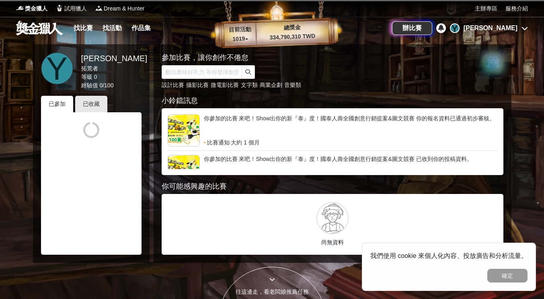
click at [237, 117] on div "你參加的比賽 來吧！Show出你的新『泰』度！國泰人壽全國創意行銷提案&圖文競賽 你的報名資料已通過初步審核。" at bounding box center [351, 126] width 294 height 24
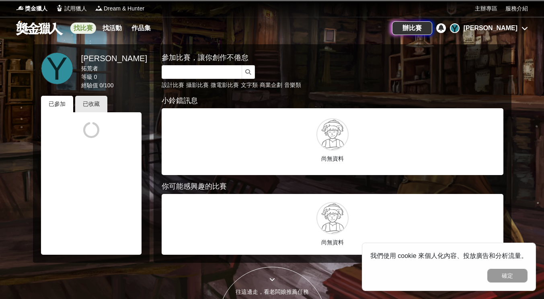
click at [83, 24] on link "找比賽" at bounding box center [83, 28] width 26 height 11
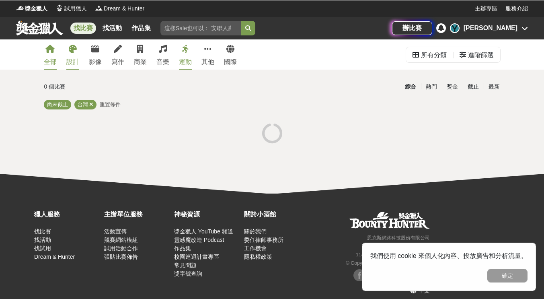
click at [71, 51] on icon at bounding box center [73, 49] width 8 height 8
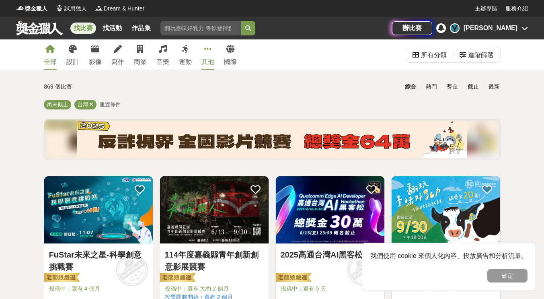
click at [209, 52] on icon at bounding box center [207, 49] width 7 height 8
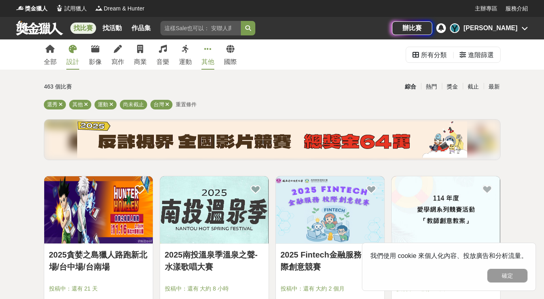
click at [73, 51] on icon at bounding box center [73, 49] width 8 height 8
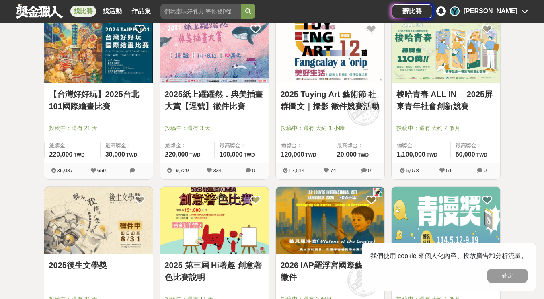
scroll to position [322, 0]
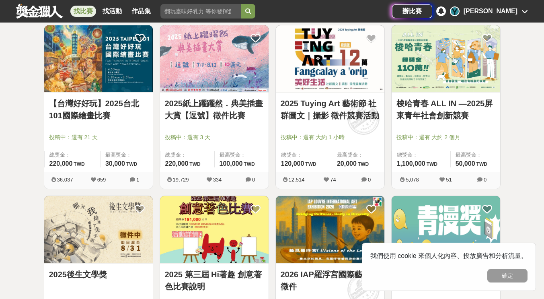
click at [238, 70] on img at bounding box center [214, 58] width 109 height 67
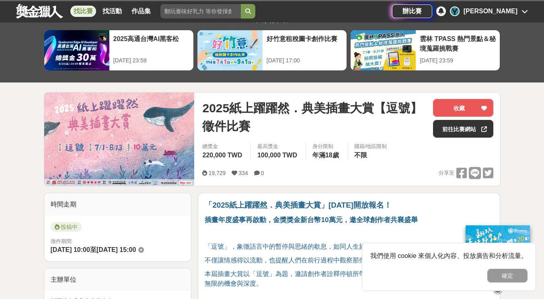
scroll to position [40, 0]
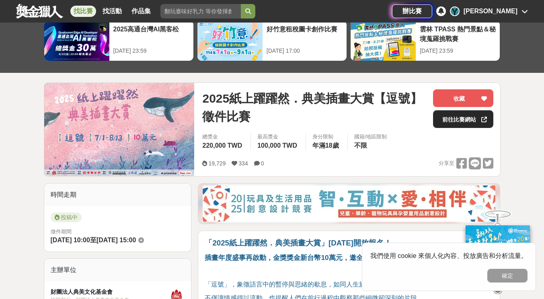
click at [458, 115] on link "前往比賽網站" at bounding box center [463, 119] width 60 height 18
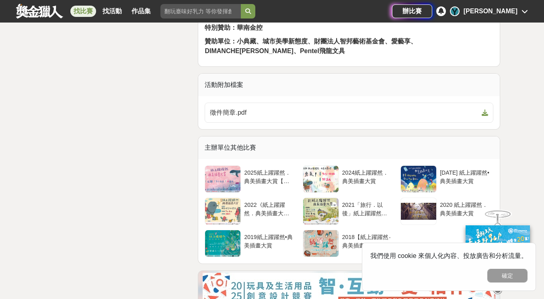
scroll to position [1266, 0]
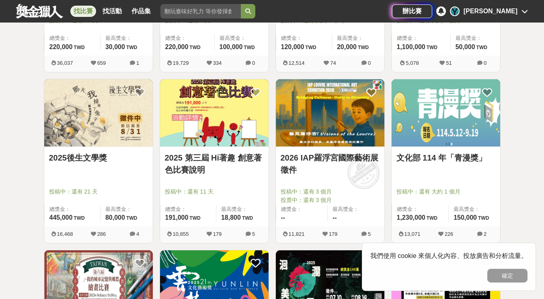
scroll to position [483, 0]
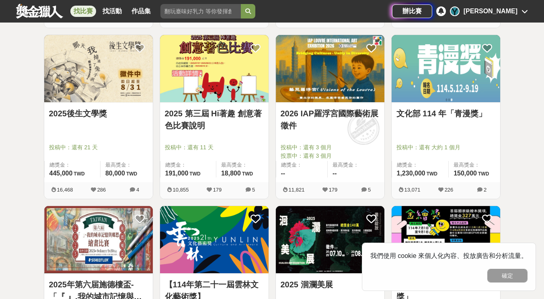
click at [325, 84] on img at bounding box center [330, 68] width 109 height 67
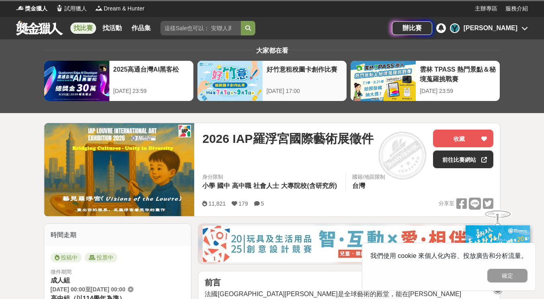
scroll to position [80, 0]
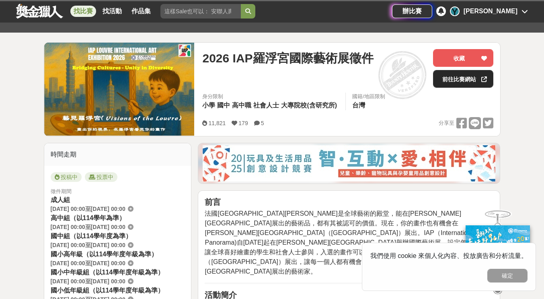
click at [439, 80] on link "前往比賽網站" at bounding box center [463, 79] width 60 height 18
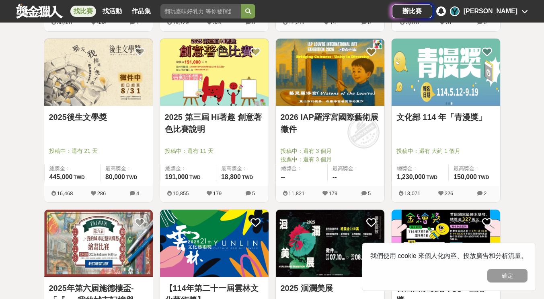
scroll to position [483, 0]
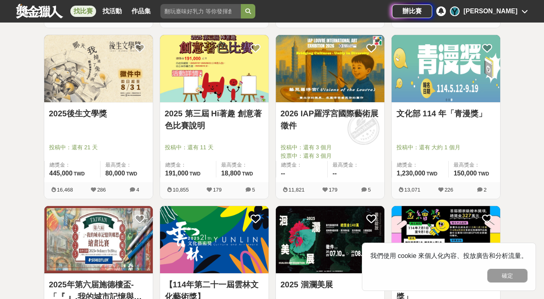
click at [468, 93] on img at bounding box center [446, 68] width 109 height 67
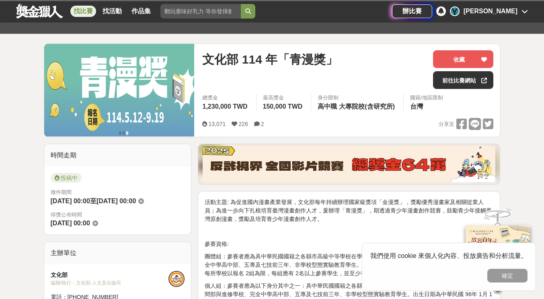
scroll to position [80, 0]
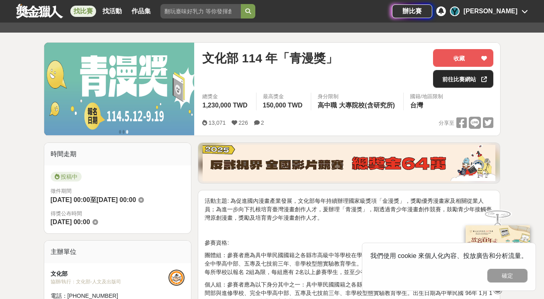
click at [446, 80] on link "前往比賽網站" at bounding box center [463, 79] width 60 height 18
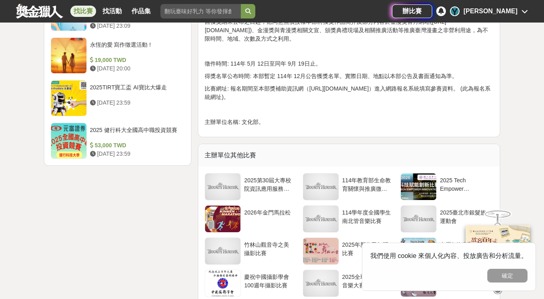
scroll to position [1086, 0]
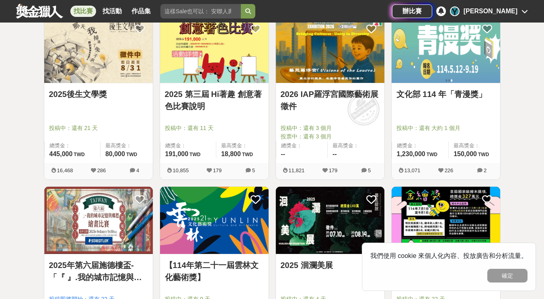
scroll to position [442, 0]
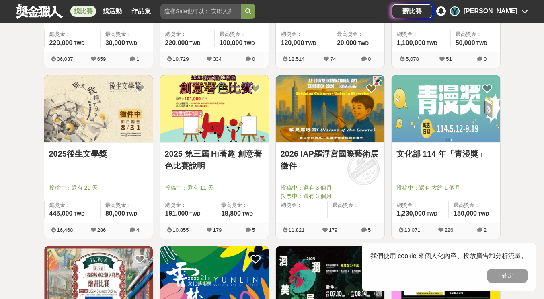
click at [237, 121] on img at bounding box center [214, 108] width 109 height 67
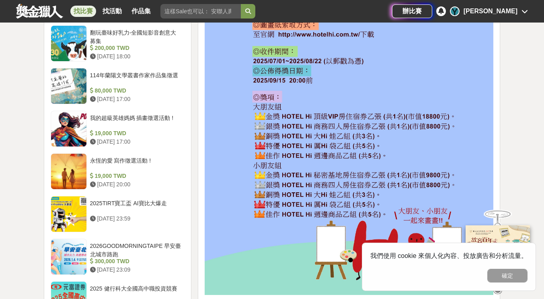
scroll to position [804, 0]
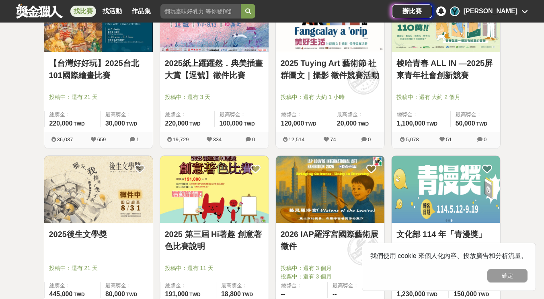
scroll to position [282, 0]
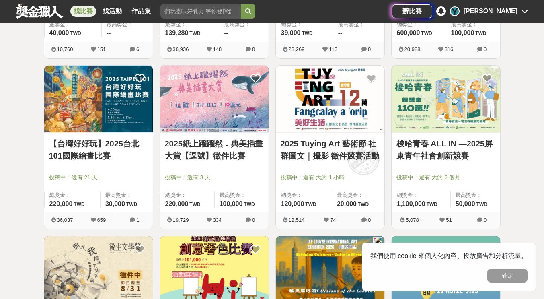
click at [450, 99] on img at bounding box center [446, 99] width 109 height 67
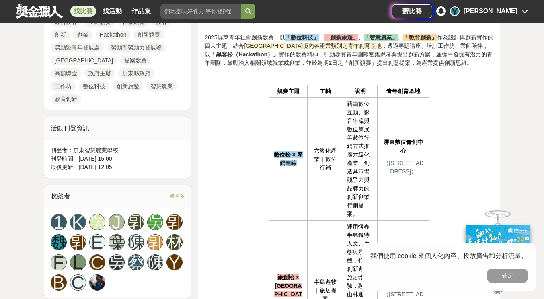
scroll to position [442, 0]
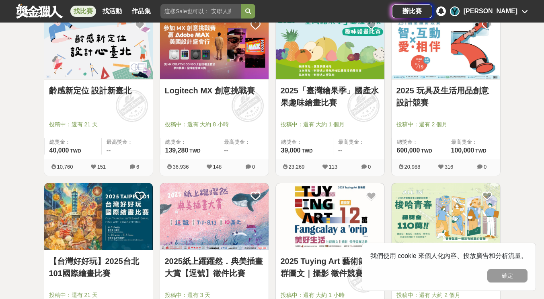
scroll to position [121, 0]
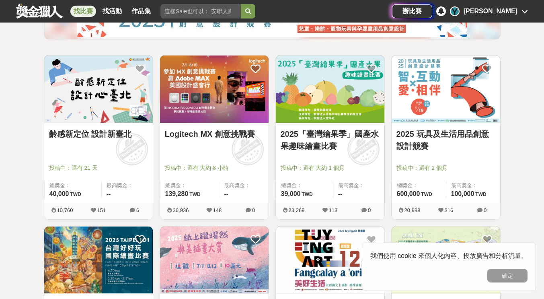
click at [443, 103] on img at bounding box center [446, 89] width 109 height 67
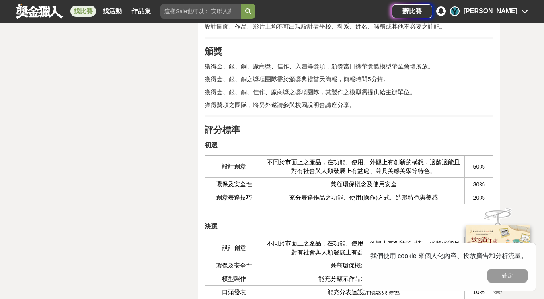
scroll to position [1528, 0]
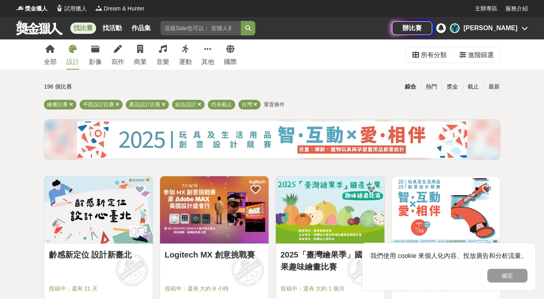
click at [276, 103] on span "重置條件" at bounding box center [274, 104] width 21 height 6
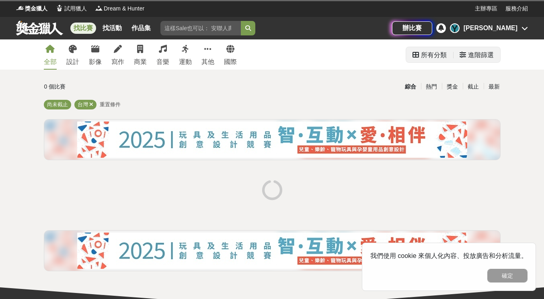
click at [475, 57] on div "進階篩選" at bounding box center [481, 55] width 26 height 16
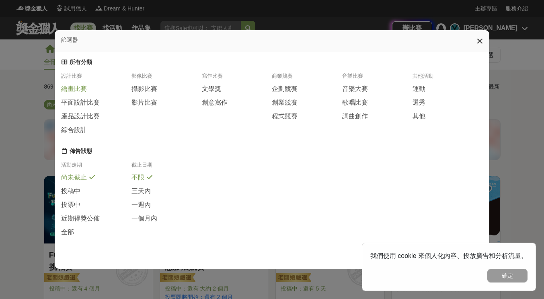
click at [75, 90] on span "繪畫比賽" at bounding box center [74, 89] width 26 height 8
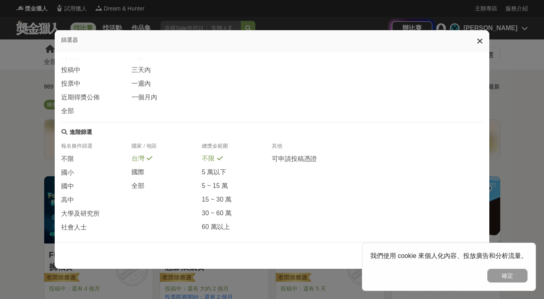
scroll to position [142, 0]
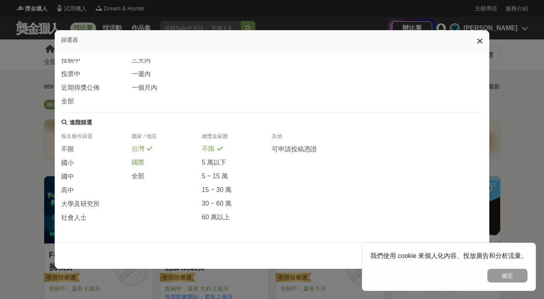
click at [151, 161] on div "國際" at bounding box center [167, 165] width 70 height 14
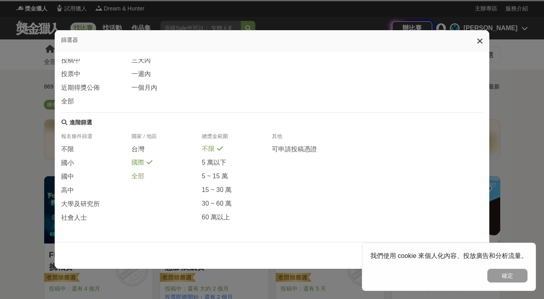
click at [148, 178] on div "全部" at bounding box center [167, 176] width 70 height 9
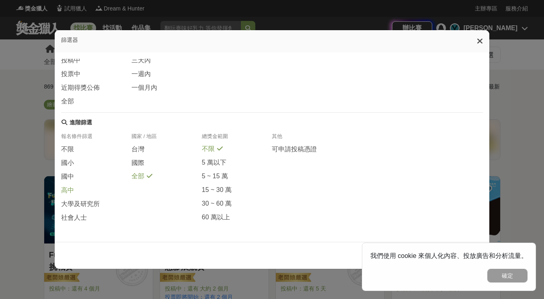
click at [88, 192] on div "高中" at bounding box center [96, 193] width 70 height 14
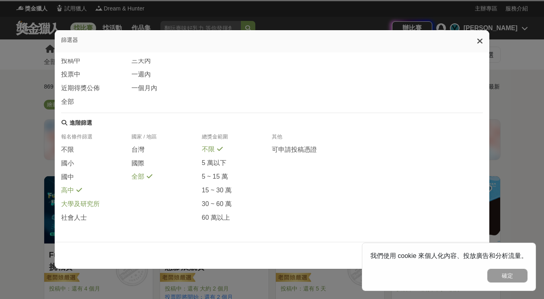
click at [90, 207] on span "大學及研究所" at bounding box center [80, 204] width 39 height 8
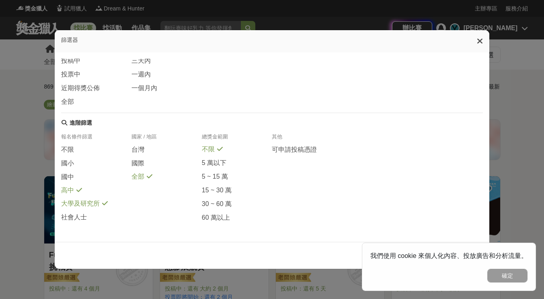
click at [108, 191] on div "高中" at bounding box center [96, 192] width 70 height 13
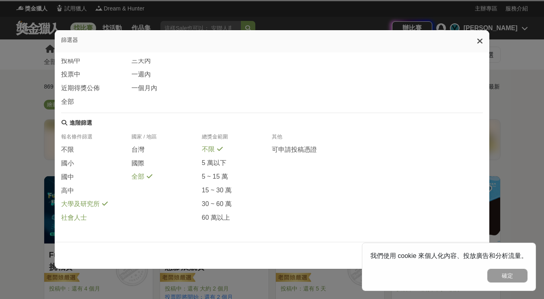
click at [94, 216] on div "社會人士" at bounding box center [96, 217] width 70 height 9
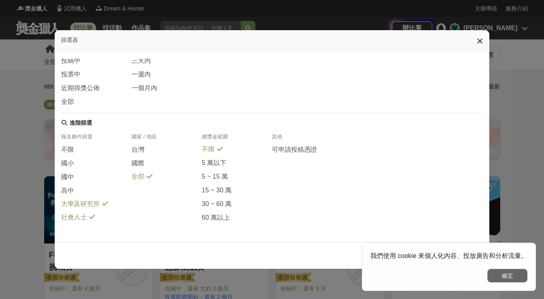
click at [503, 277] on button "確定" at bounding box center [507, 276] width 40 height 14
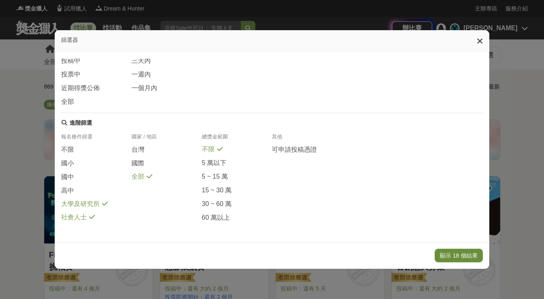
click at [457, 258] on button "顯示 18 個結果" at bounding box center [459, 256] width 48 height 14
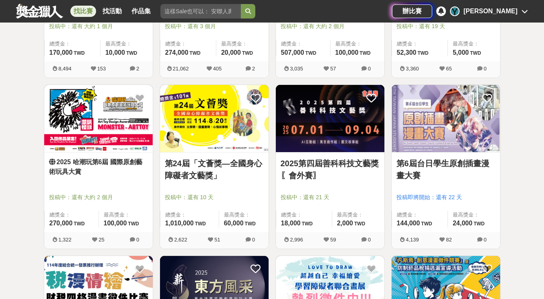
scroll to position [442, 0]
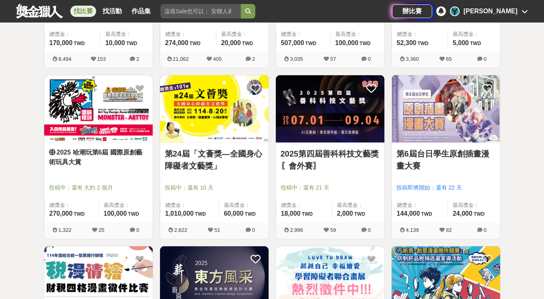
click at [102, 104] on img at bounding box center [98, 108] width 109 height 67
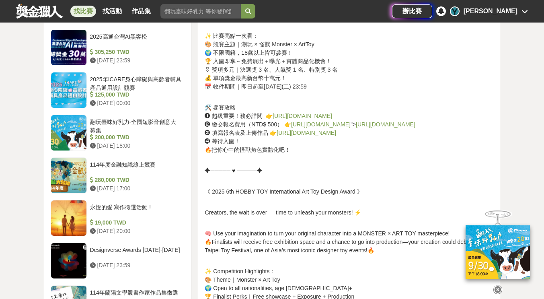
scroll to position [724, 0]
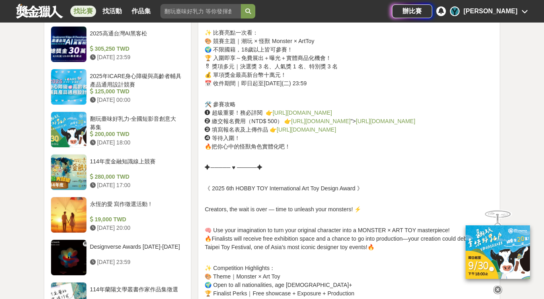
click at [291, 112] on link "https://lihi.cc/ImcLa" at bounding box center [303, 112] width 60 height 6
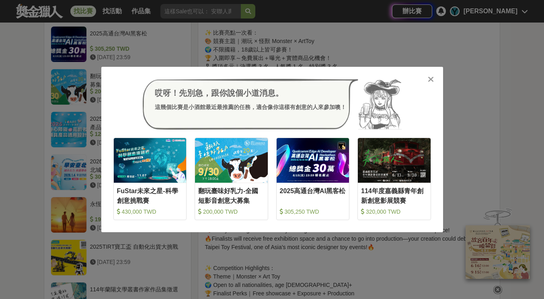
click at [430, 78] on icon at bounding box center [431, 79] width 6 height 8
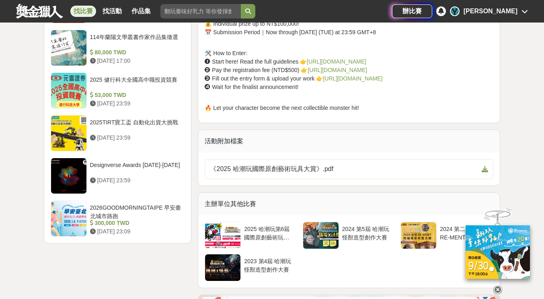
scroll to position [1046, 0]
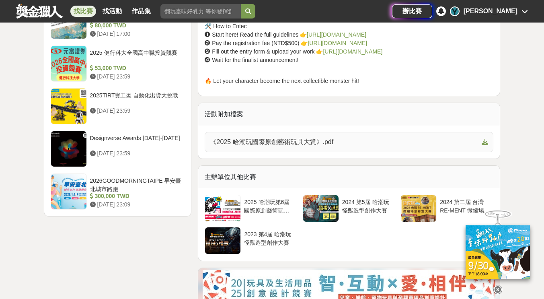
click at [327, 147] on span "《2025 哈潮玩國際原創藝術玩具大賞》.pdf" at bounding box center [344, 142] width 269 height 10
click at [334, 210] on div at bounding box center [320, 208] width 35 height 27
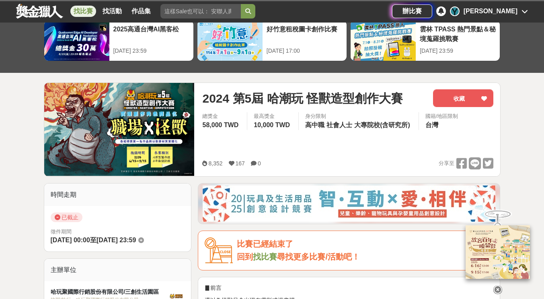
scroll to position [161, 0]
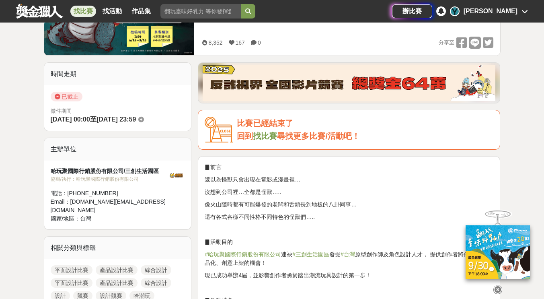
click at [111, 199] on div "Email： hobbytoy.design@gmail.com" at bounding box center [110, 205] width 118 height 17
click at [134, 171] on div "哈玩聚國際行銷股份有限公司/三創生活園區" at bounding box center [110, 171] width 118 height 8
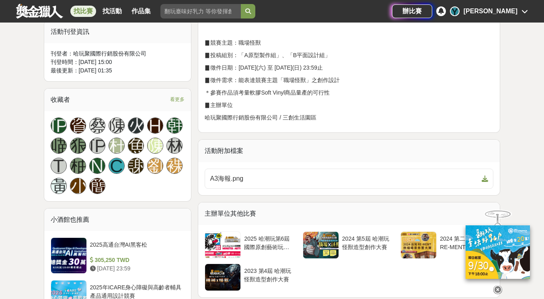
scroll to position [563, 0]
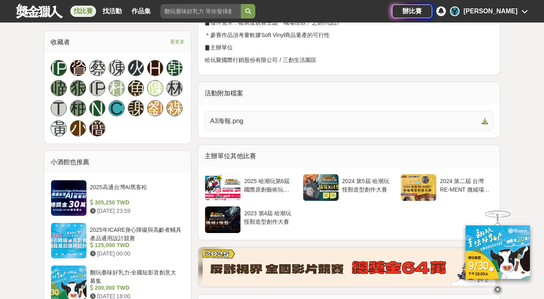
click at [261, 116] on span "A3海報.png" at bounding box center [344, 121] width 269 height 10
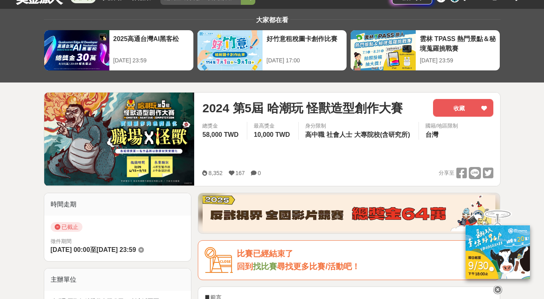
scroll to position [40, 0]
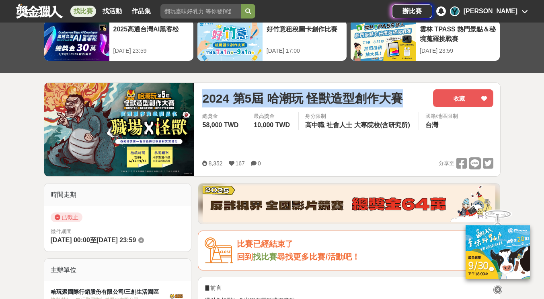
drag, startPoint x: 205, startPoint y: 99, endPoint x: 422, endPoint y: 97, distance: 216.8
click at [422, 97] on div "2024 第5屆 哈潮玩 怪獸造型創作大賽" at bounding box center [314, 98] width 224 height 18
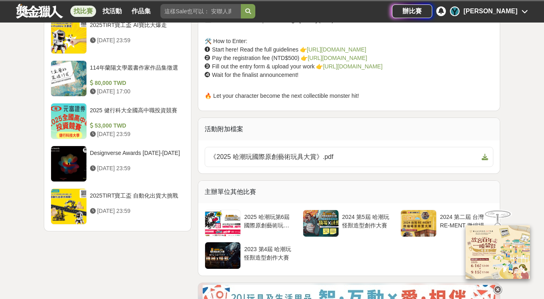
scroll to position [1046, 0]
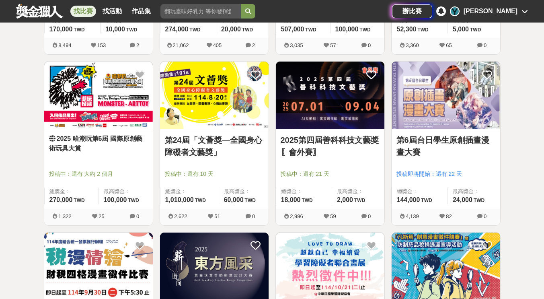
scroll to position [121, 0]
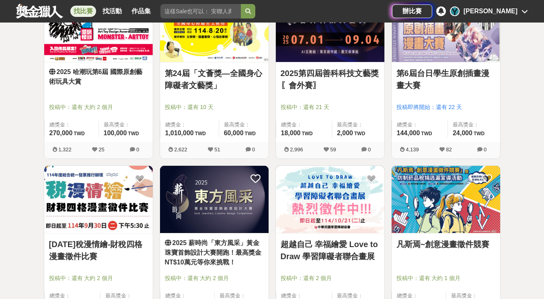
scroll to position [603, 0]
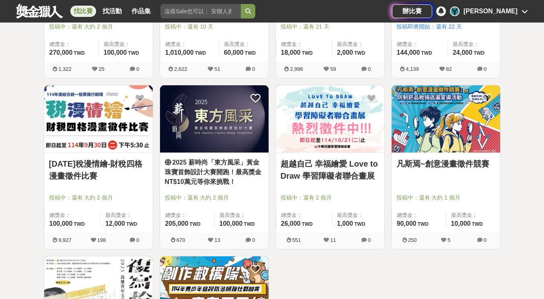
click at [226, 138] on img at bounding box center [214, 118] width 109 height 67
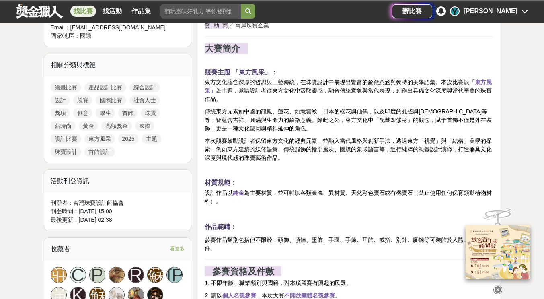
scroll to position [483, 0]
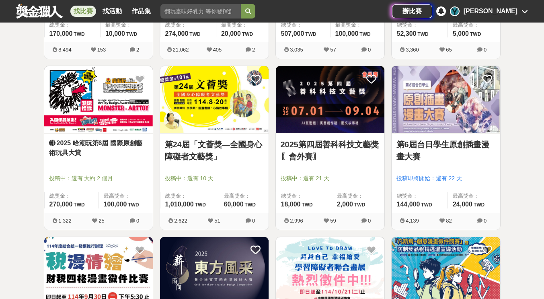
scroll to position [362, 0]
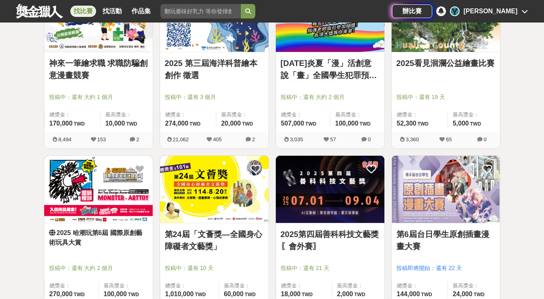
click at [438, 195] on img at bounding box center [446, 189] width 109 height 67
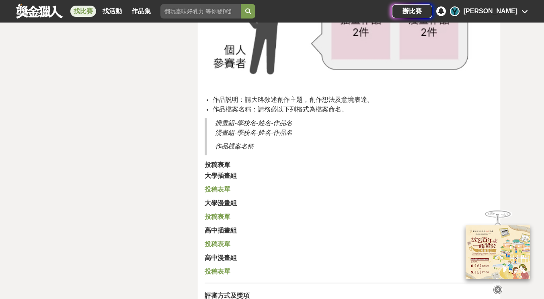
scroll to position [1649, 0]
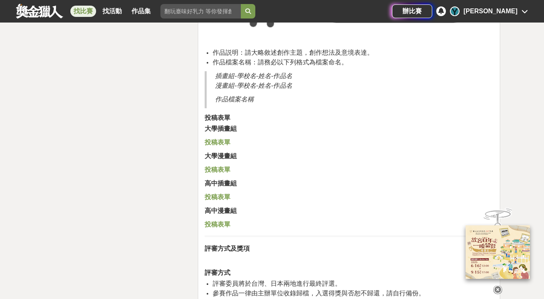
click at [224, 141] on strong "投稿表單" at bounding box center [218, 142] width 26 height 7
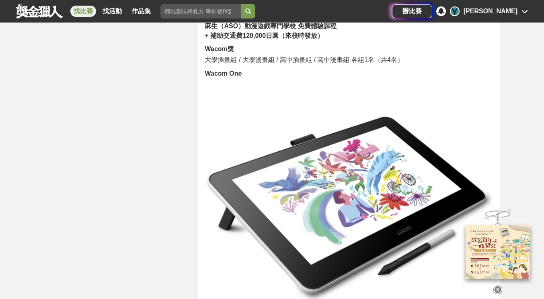
scroll to position [3419, 0]
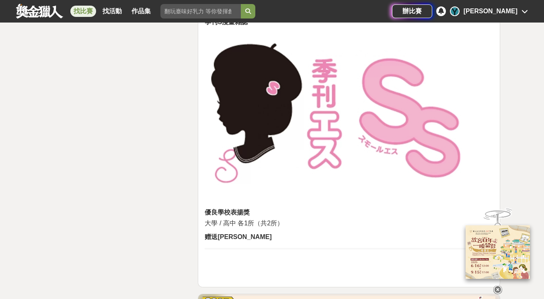
click at [486, 248] on img at bounding box center [498, 250] width 64 height 53
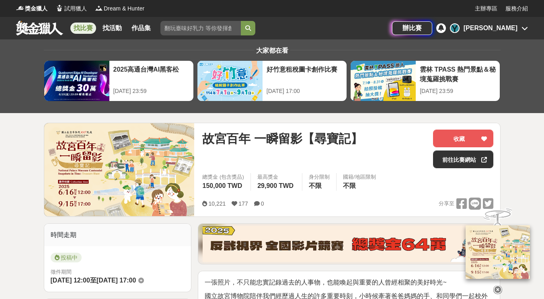
click at [209, 27] on input "search" at bounding box center [200, 28] width 80 height 14
click at [91, 29] on link "找比賽" at bounding box center [83, 28] width 26 height 11
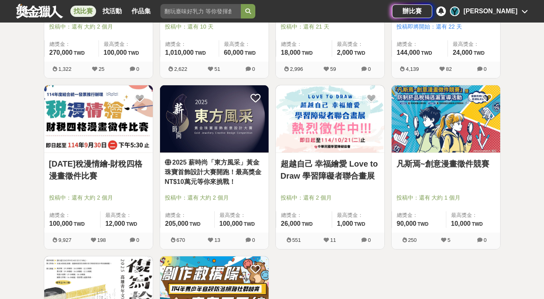
scroll to position [724, 0]
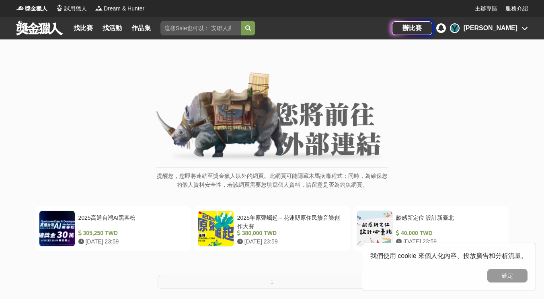
scroll to position [161, 0]
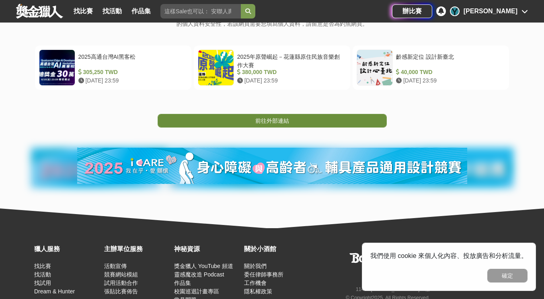
click at [293, 121] on link "前往外部連結" at bounding box center [272, 121] width 229 height 14
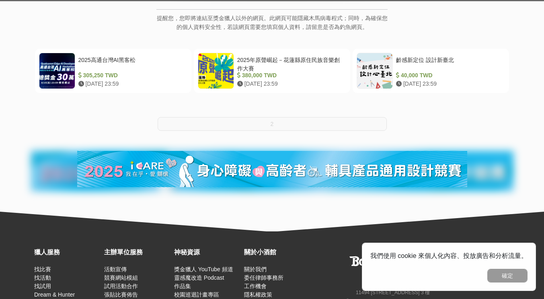
scroll to position [161, 0]
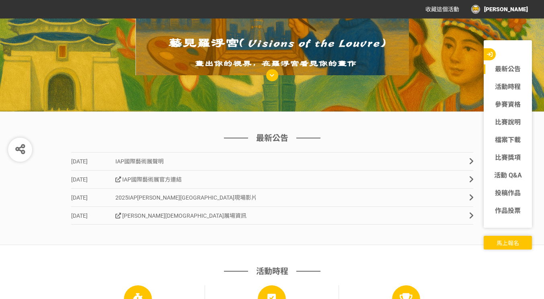
scroll to position [241, 0]
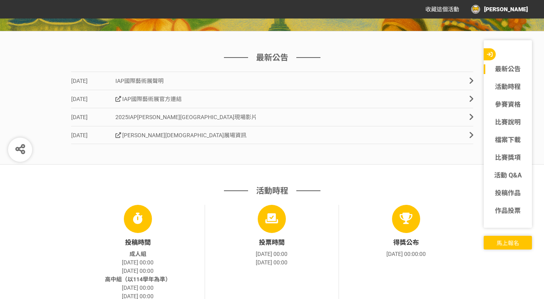
click at [234, 112] on link "2025-06-17 2025IAP羅浮宮國際藝術展現場影片" at bounding box center [272, 117] width 402 height 18
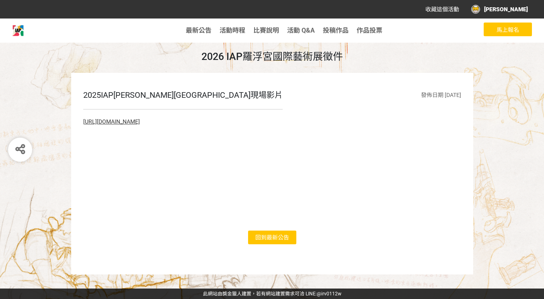
click at [140, 123] on link "https://drive.google.com/file/d/1NWc0pELmK2yoctDoHQ5CcyIHQtIwhIPE/view?usp=driv…" at bounding box center [111, 121] width 57 height 6
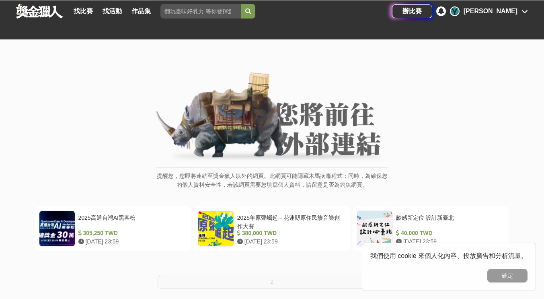
scroll to position [201, 0]
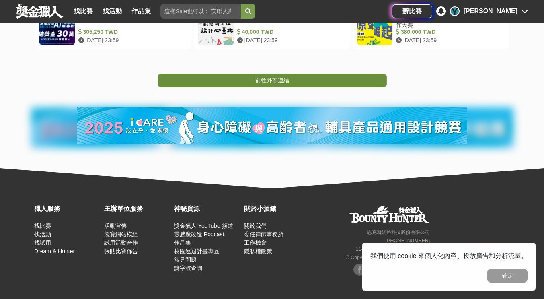
click at [295, 84] on link "前往外部連結" at bounding box center [272, 81] width 229 height 14
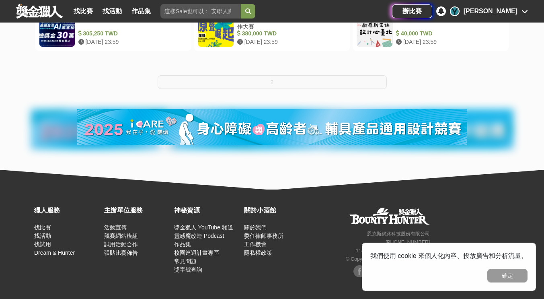
scroll to position [201, 0]
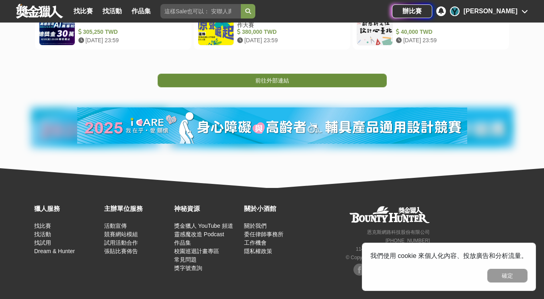
click at [317, 79] on link "前往外部連結" at bounding box center [272, 81] width 229 height 14
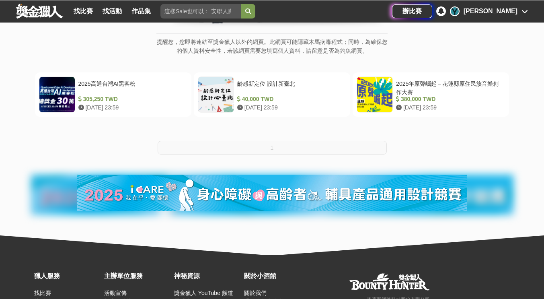
scroll to position [202, 0]
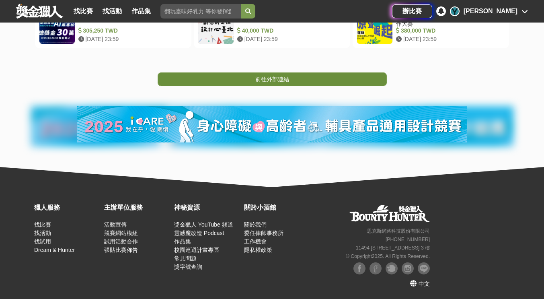
click at [288, 82] on span "前往外部連結" at bounding box center [272, 79] width 34 height 6
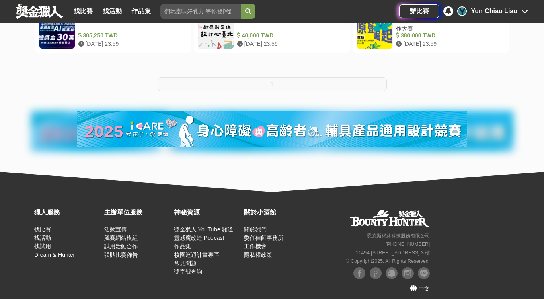
scroll to position [202, 0]
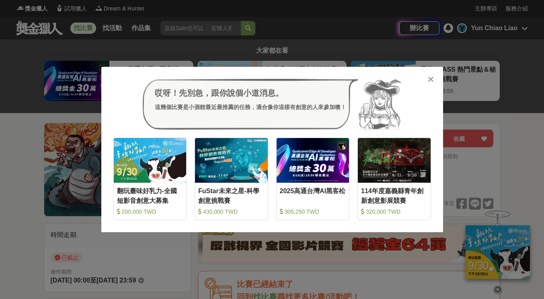
click at [432, 76] on icon at bounding box center [431, 79] width 6 height 8
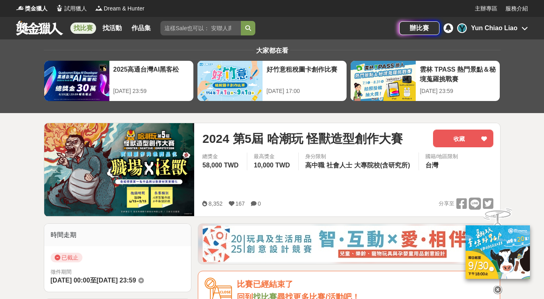
click at [86, 29] on link "找比賽" at bounding box center [83, 28] width 26 height 11
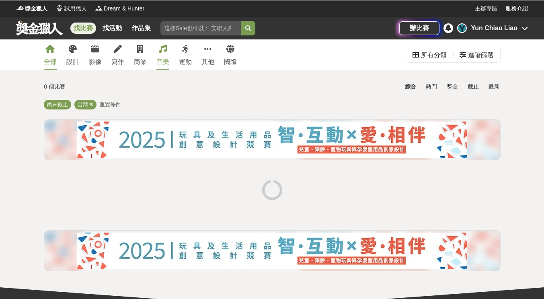
click at [157, 53] on link "音樂" at bounding box center [162, 54] width 13 height 30
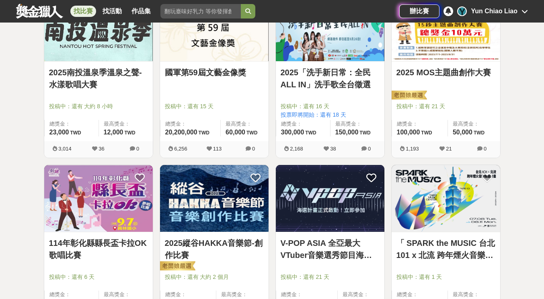
scroll to position [161, 0]
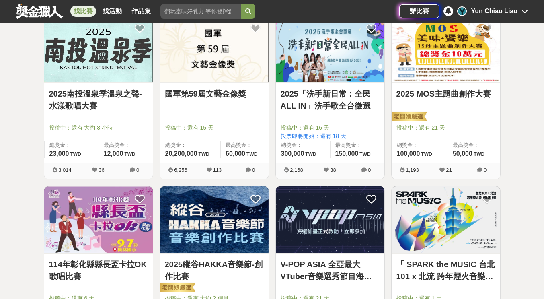
click at [425, 93] on link "2025 MOS主題曲創作大賽" at bounding box center [446, 94] width 99 height 12
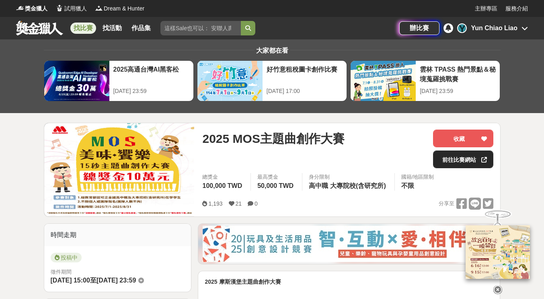
click at [453, 154] on link "前往比賽網站" at bounding box center [463, 159] width 60 height 18
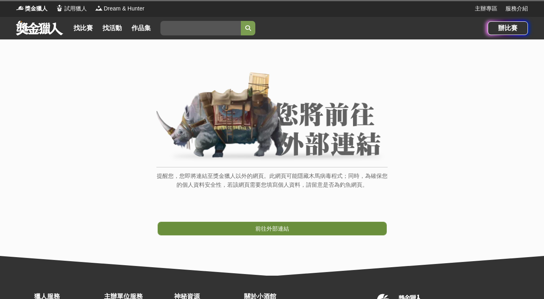
click at [233, 231] on link "前往外部連結" at bounding box center [272, 229] width 229 height 14
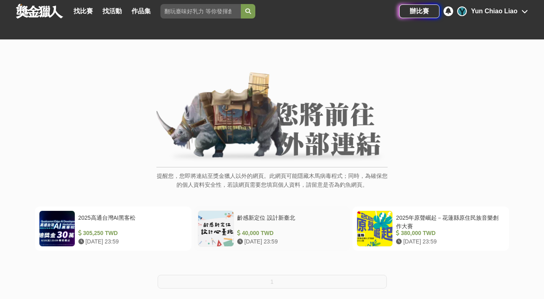
scroll to position [201, 0]
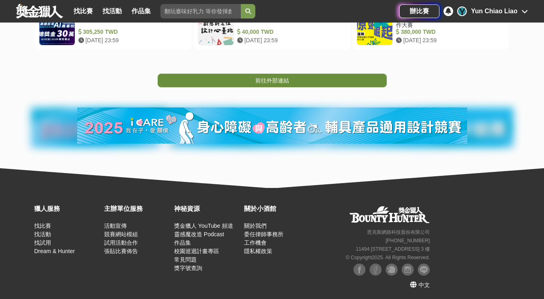
click at [284, 84] on span "前往外部連結" at bounding box center [272, 80] width 34 height 6
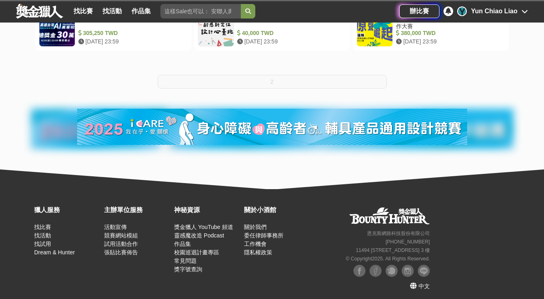
scroll to position [201, 0]
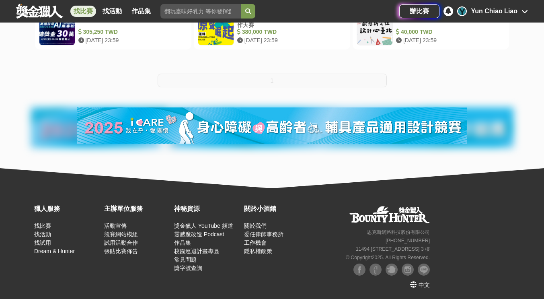
click at [81, 12] on link "找比賽" at bounding box center [83, 11] width 26 height 11
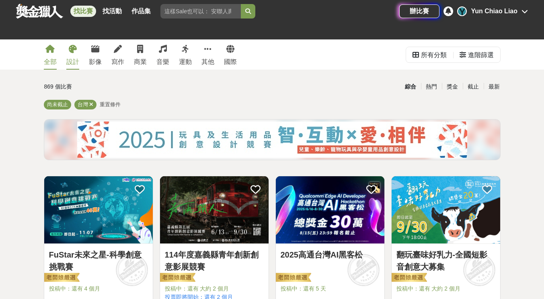
click at [70, 55] on link "設計" at bounding box center [72, 54] width 13 height 30
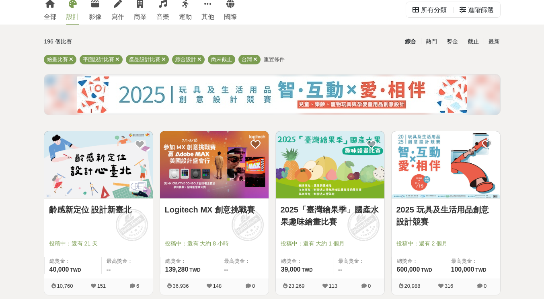
scroll to position [121, 0]
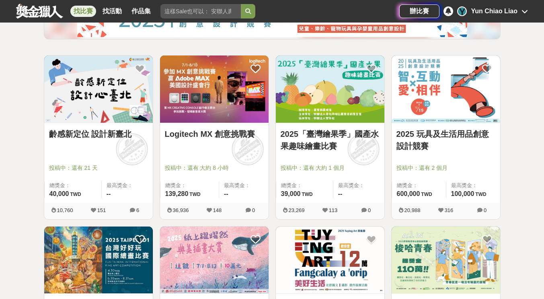
click at [321, 72] on img at bounding box center [330, 89] width 109 height 67
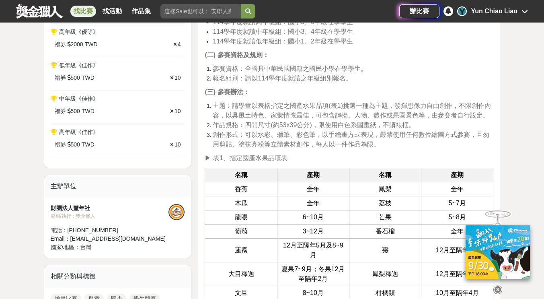
scroll to position [402, 0]
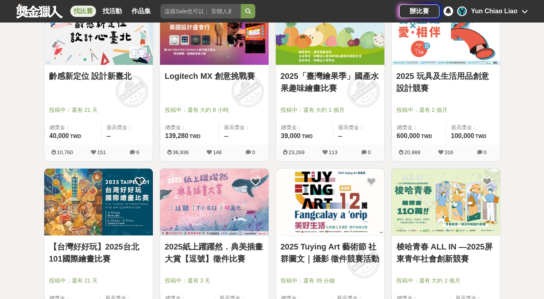
scroll to position [241, 0]
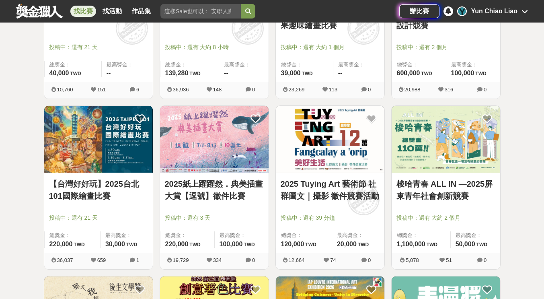
click at [105, 148] on img at bounding box center [98, 139] width 109 height 67
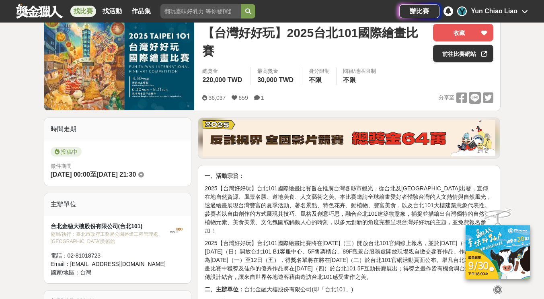
scroll to position [80, 0]
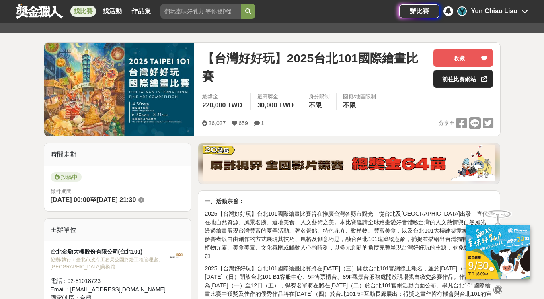
click at [455, 85] on link "前往比賽網站" at bounding box center [463, 79] width 60 height 18
click at [55, 10] on link at bounding box center [39, 10] width 49 height 15
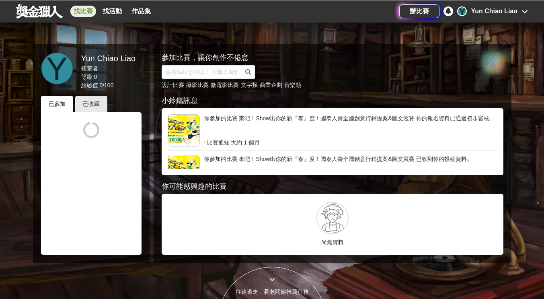
click at [80, 11] on link "找比賽" at bounding box center [83, 11] width 26 height 11
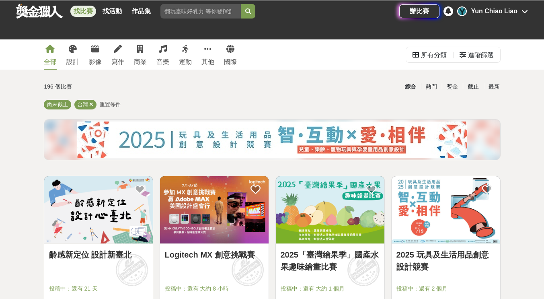
click at [134, 52] on div "全部 設計 影像 寫作 商業 音樂 運動 其他 國際" at bounding box center [140, 54] width 203 height 30
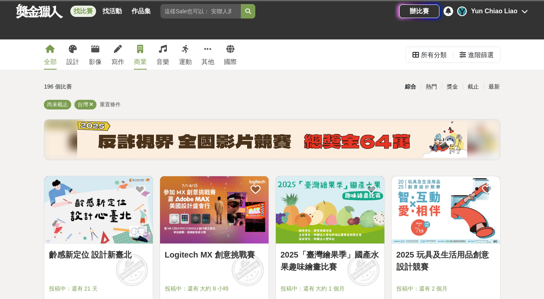
click at [142, 51] on icon at bounding box center [140, 49] width 6 height 8
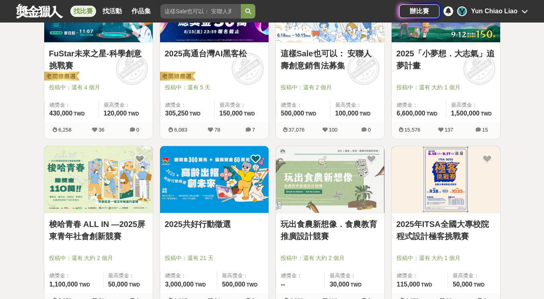
scroll to position [121, 0]
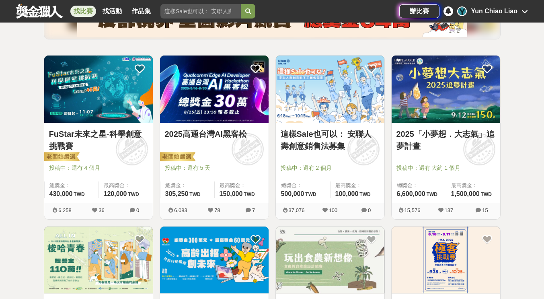
click at [98, 108] on img at bounding box center [98, 89] width 109 height 67
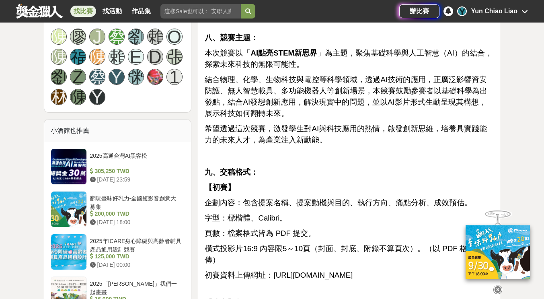
scroll to position [845, 0]
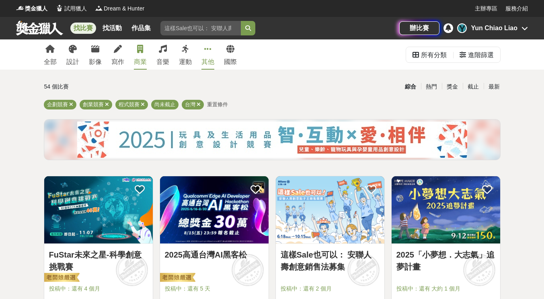
click at [208, 49] on icon at bounding box center [207, 49] width 7 height 8
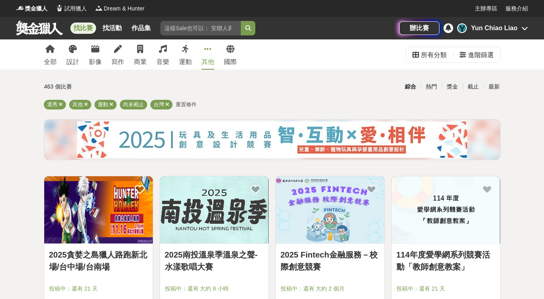
click at [238, 42] on div "全部 設計 影像 寫作 商業 音樂 運動 其他 國際" at bounding box center [140, 54] width 203 height 30
click at [230, 49] on icon at bounding box center [230, 49] width 8 height 8
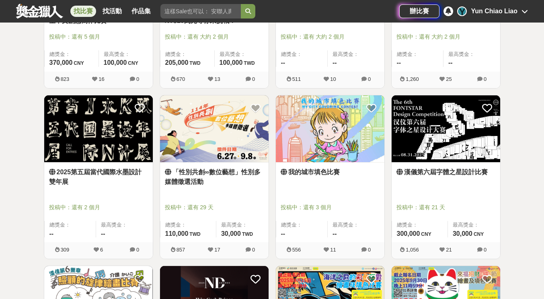
scroll to position [965, 0]
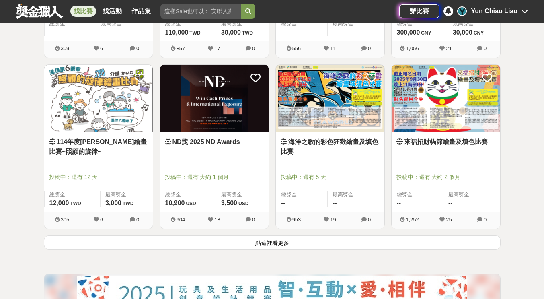
click at [155, 237] on button "點這裡看更多" at bounding box center [272, 242] width 457 height 14
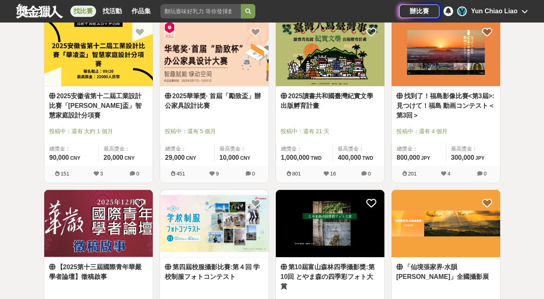
scroll to position [1368, 0]
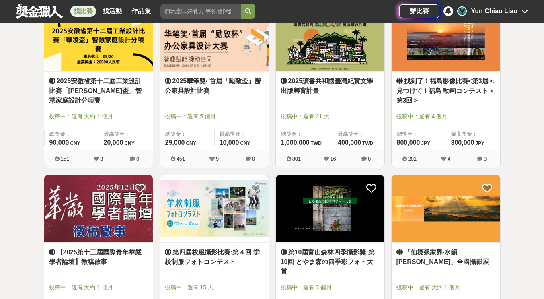
click at [337, 89] on link "2025讀書共和國臺灣紀實文學出版孵育計畫" at bounding box center [330, 85] width 99 height 19
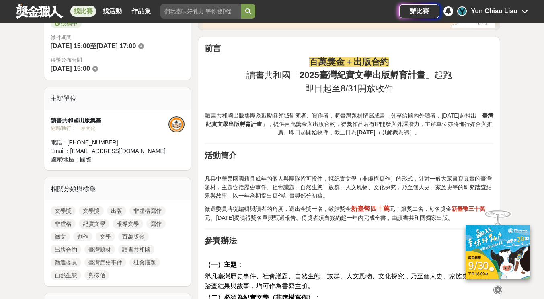
scroll to position [121, 0]
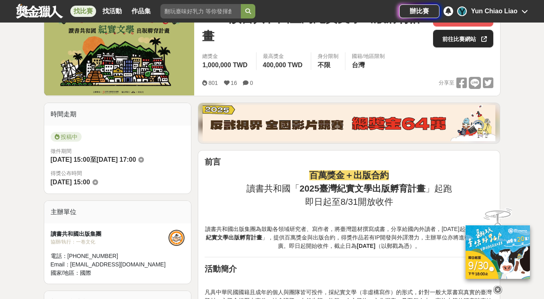
click at [474, 36] on link "前往比賽網站" at bounding box center [463, 39] width 60 height 18
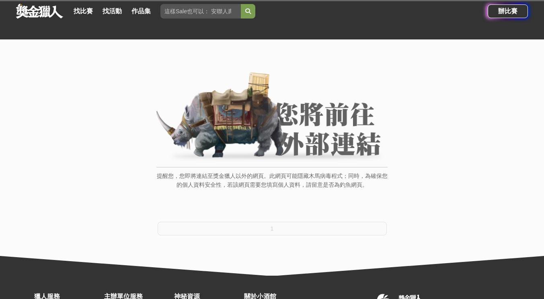
scroll to position [89, 0]
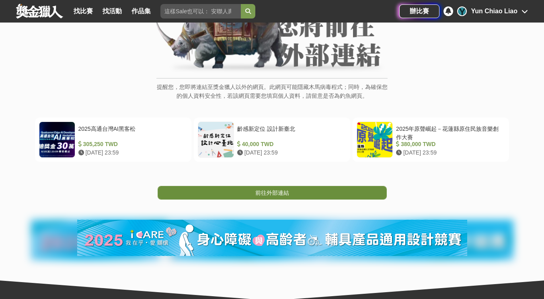
click at [252, 191] on link "前往外部連結" at bounding box center [272, 193] width 229 height 14
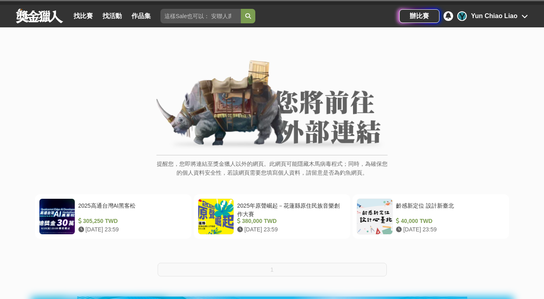
scroll to position [40, 0]
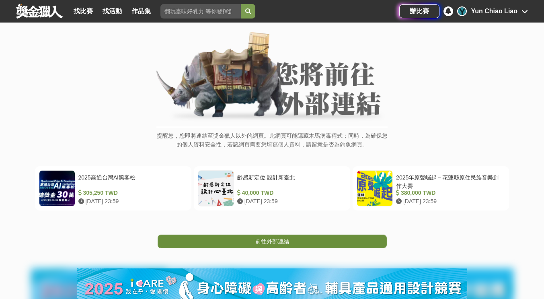
drag, startPoint x: 270, startPoint y: 231, endPoint x: 271, endPoint y: 242, distance: 10.9
click at [271, 242] on span "前往外部連結" at bounding box center [272, 241] width 34 height 6
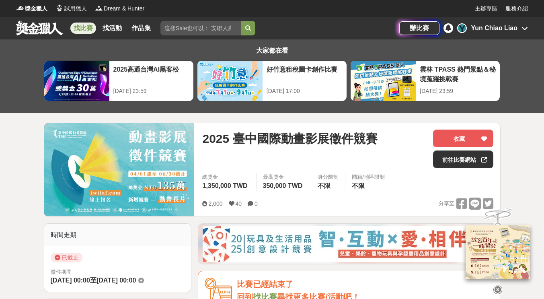
click at [288, 139] on span "2025 臺中國際動畫影展徵件競賽" at bounding box center [289, 139] width 175 height 18
drag, startPoint x: 288, startPoint y: 139, endPoint x: 301, endPoint y: 139, distance: 13.3
click at [301, 139] on span "2025 臺中國際動畫影展徵件競賽" at bounding box center [289, 139] width 175 height 18
click at [289, 137] on span "2025 臺中國際動畫影展徵件競賽" at bounding box center [289, 139] width 175 height 18
drag, startPoint x: 286, startPoint y: 136, endPoint x: 301, endPoint y: 139, distance: 15.9
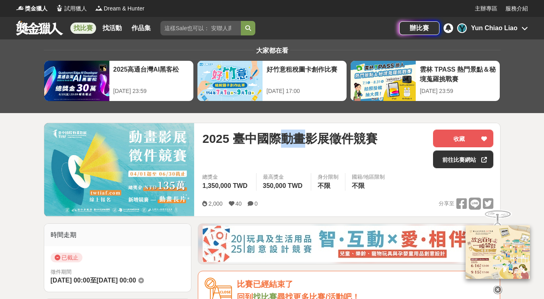
click at [301, 139] on span "2025 臺中國際動畫影展徵件競賽" at bounding box center [289, 139] width 175 height 18
copy span "動畫"
